Goal: Task Accomplishment & Management: Use online tool/utility

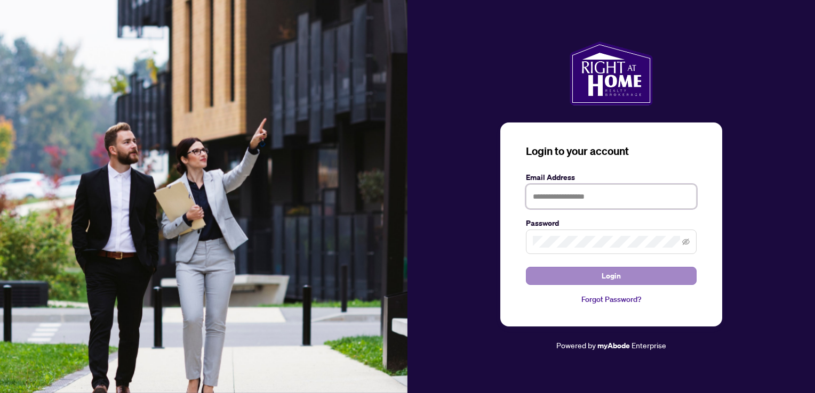
type input "**********"
click at [577, 279] on button "Login" at bounding box center [611, 276] width 171 height 18
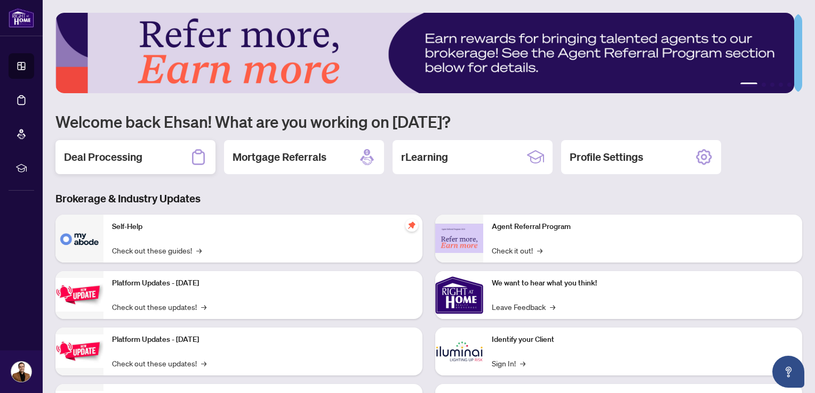
click at [83, 161] on h2 "Deal Processing" at bounding box center [103, 157] width 78 height 15
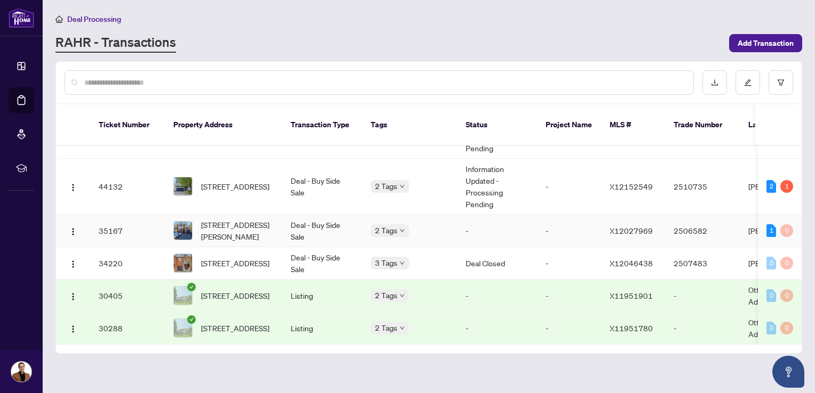
scroll to position [27, 0]
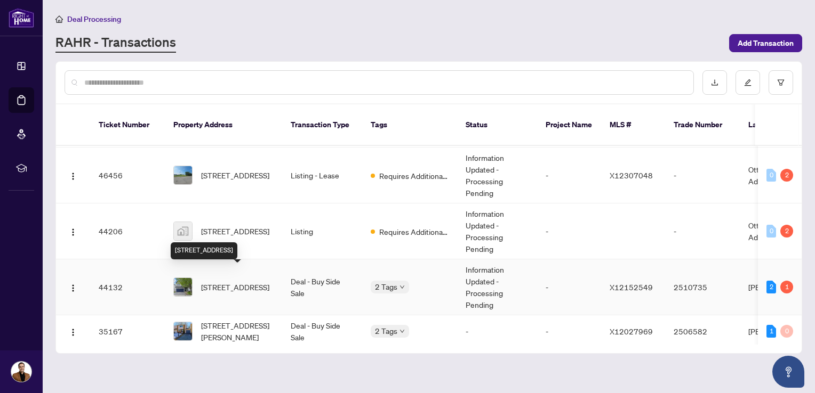
click at [222, 281] on span "[STREET_ADDRESS]" at bounding box center [235, 287] width 68 height 12
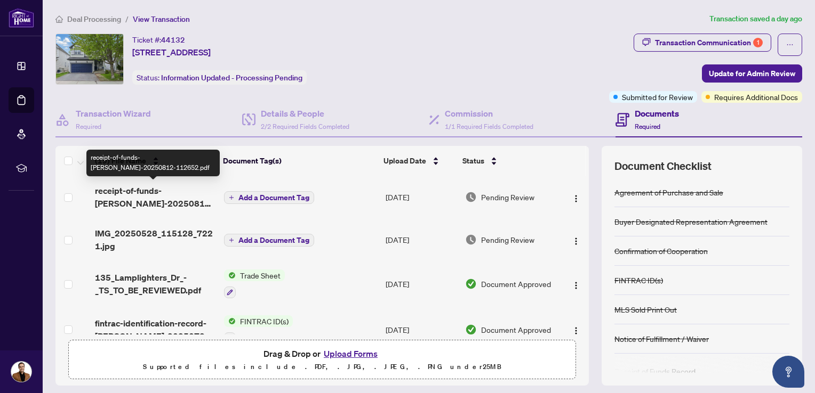
click at [125, 198] on span "receipt-of-funds-[PERSON_NAME]-20250812-112652.pdf" at bounding box center [155, 197] width 120 height 26
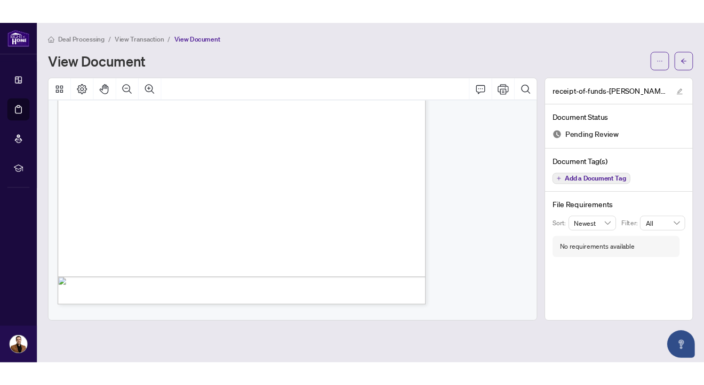
scroll to position [2999, 0]
